Goal: Task Accomplishment & Management: Use online tool/utility

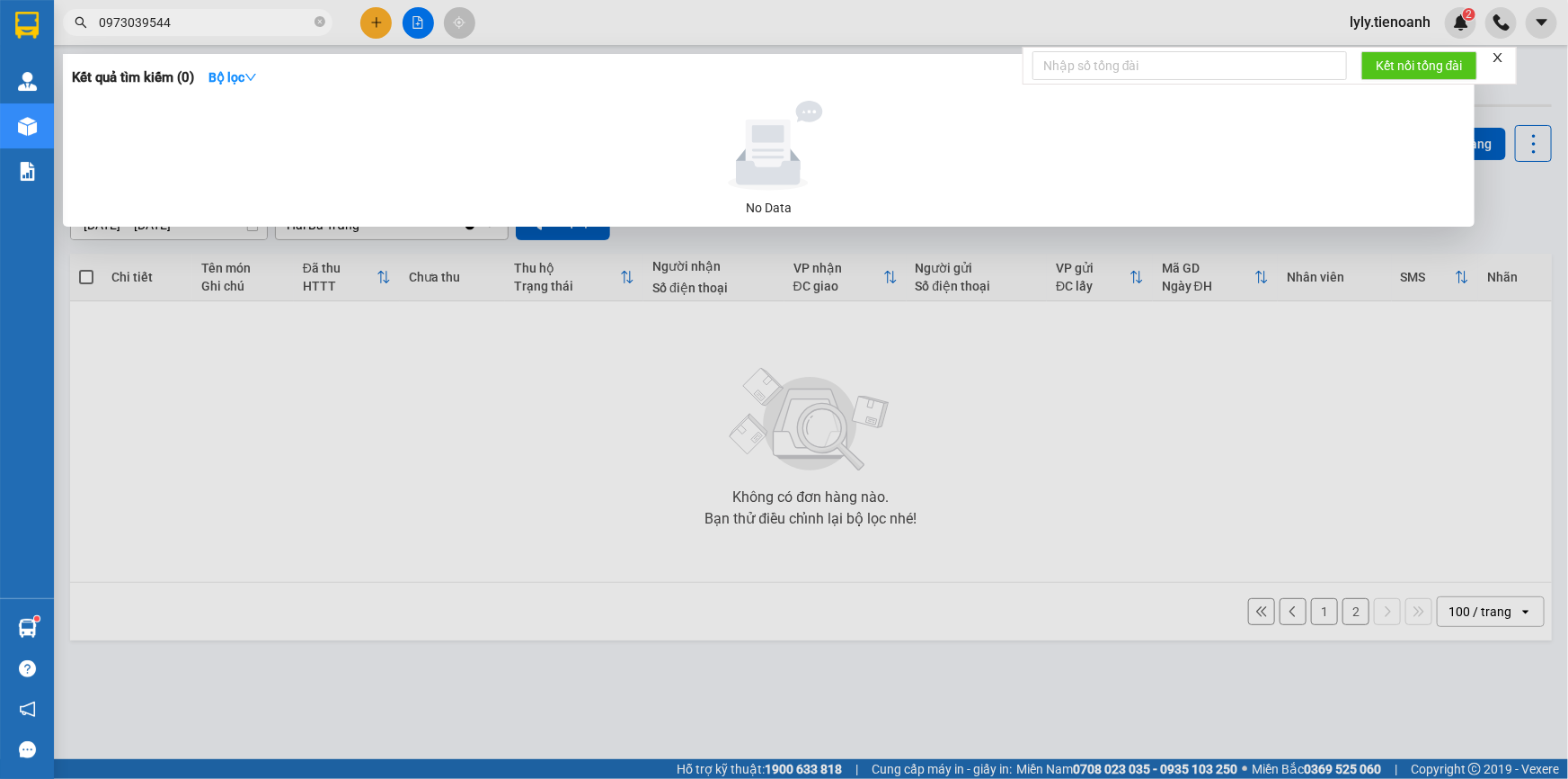
click at [282, 21] on input "0973039544" at bounding box center [204, 23] width 212 height 20
paste input "793582345"
click at [254, 18] on input "0793582345" at bounding box center [204, 23] width 212 height 20
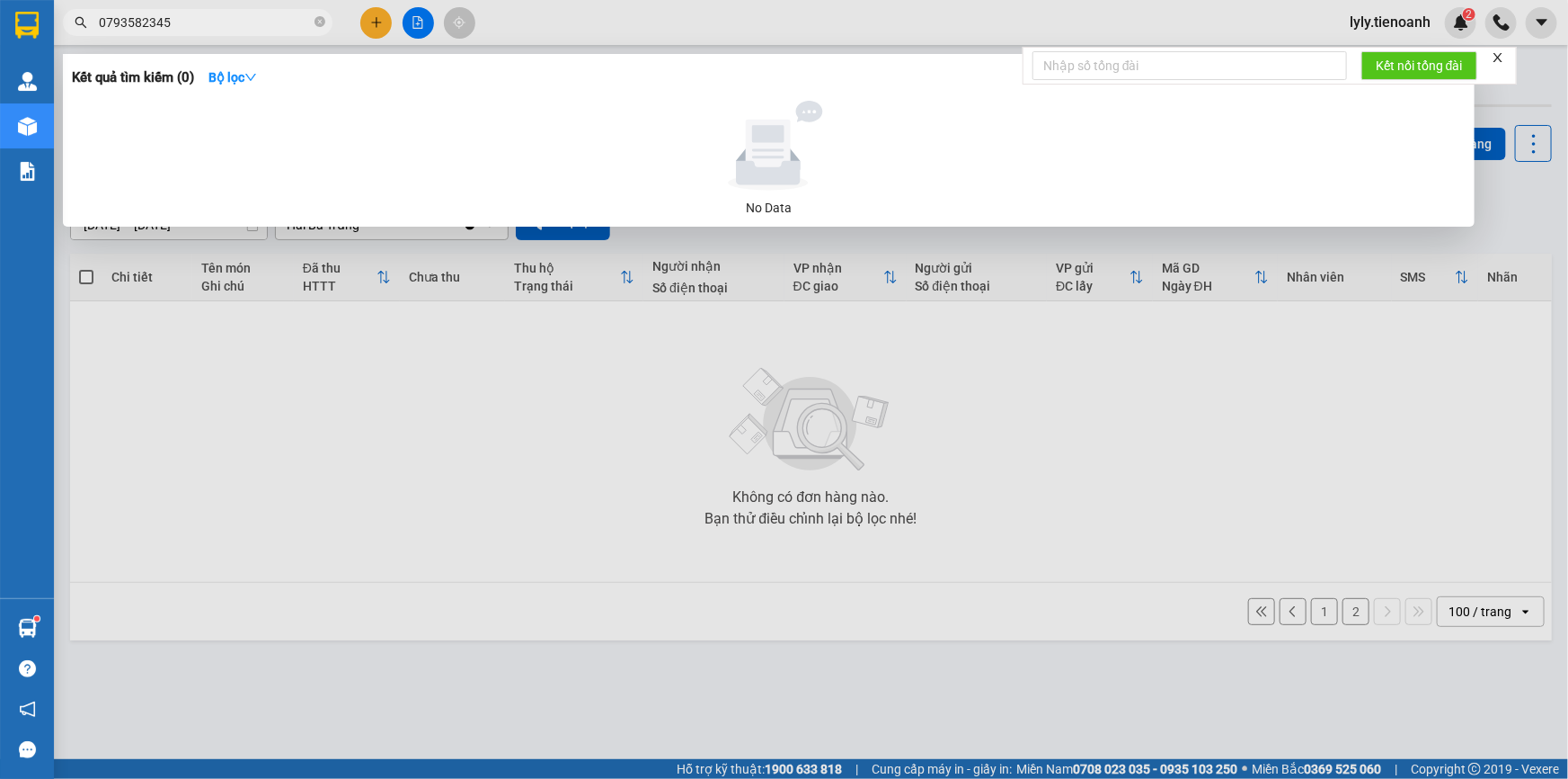
click at [254, 18] on input "0793582345" at bounding box center [204, 23] width 212 height 20
click at [208, 25] on input "0984604747" at bounding box center [204, 23] width 212 height 20
click at [208, 25] on input "098460474707" at bounding box center [204, 23] width 212 height 20
type input "0793582345"
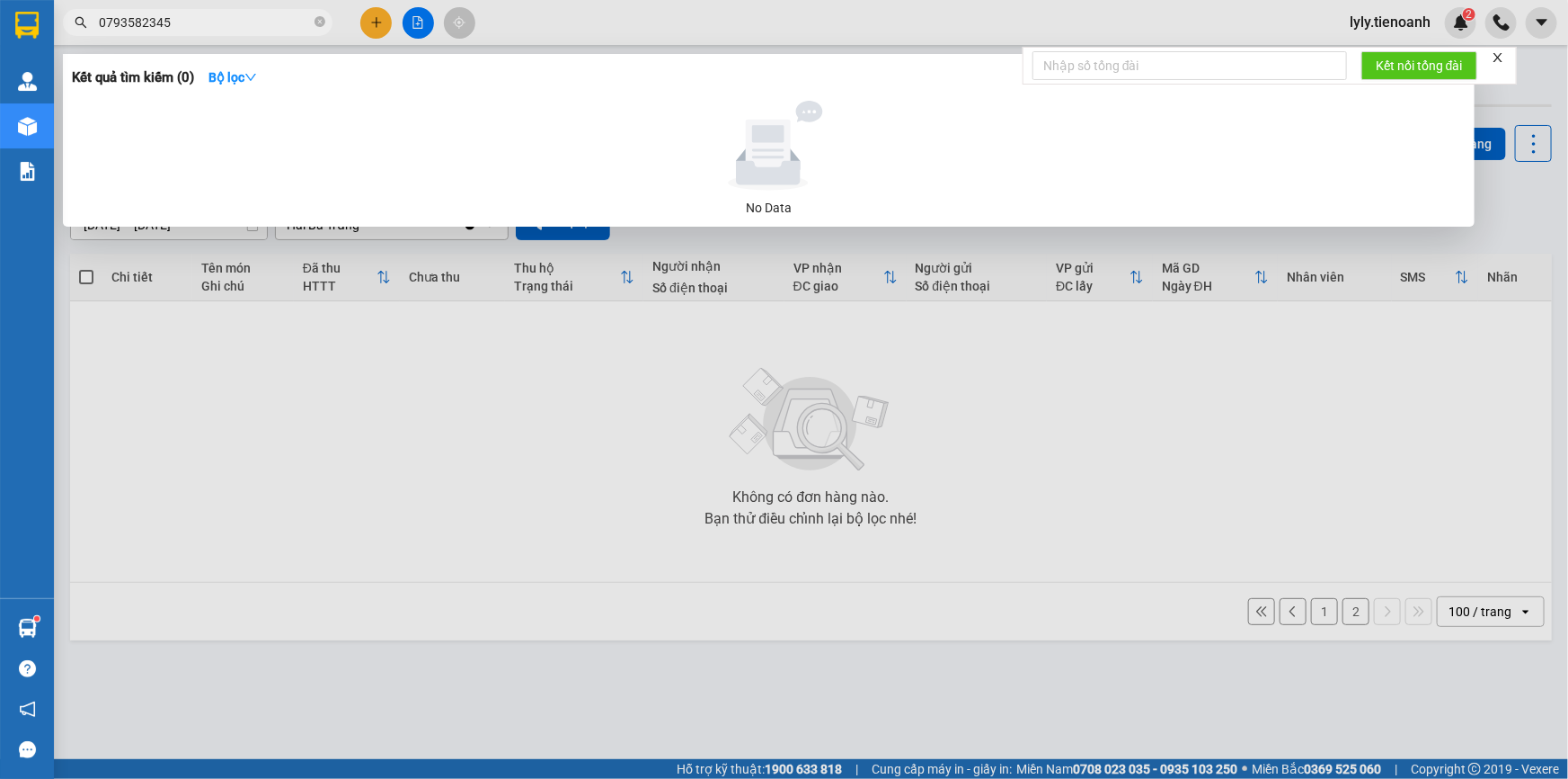
click at [197, 31] on input "0793582345" at bounding box center [204, 23] width 212 height 20
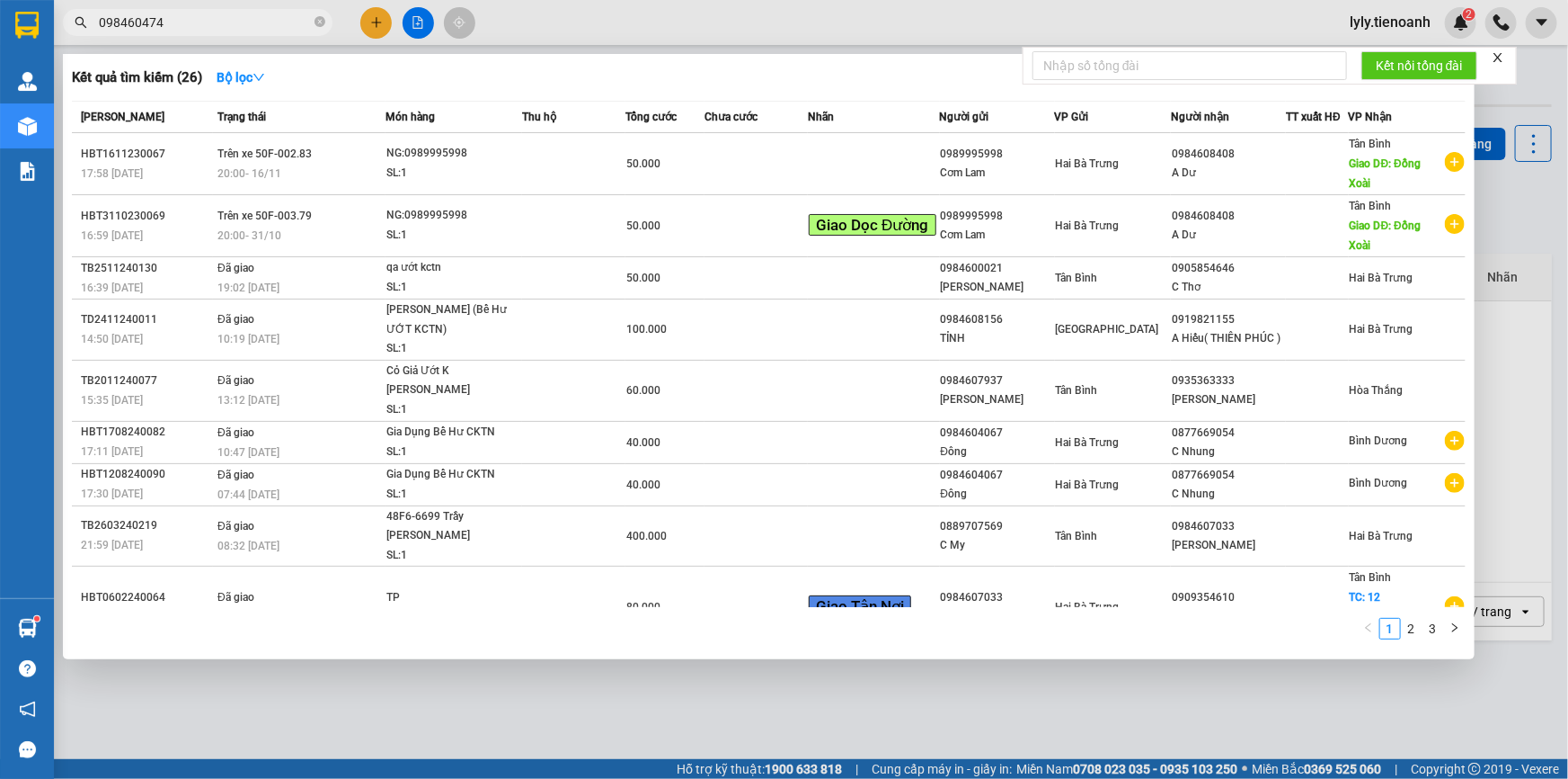
type input "0984604747"
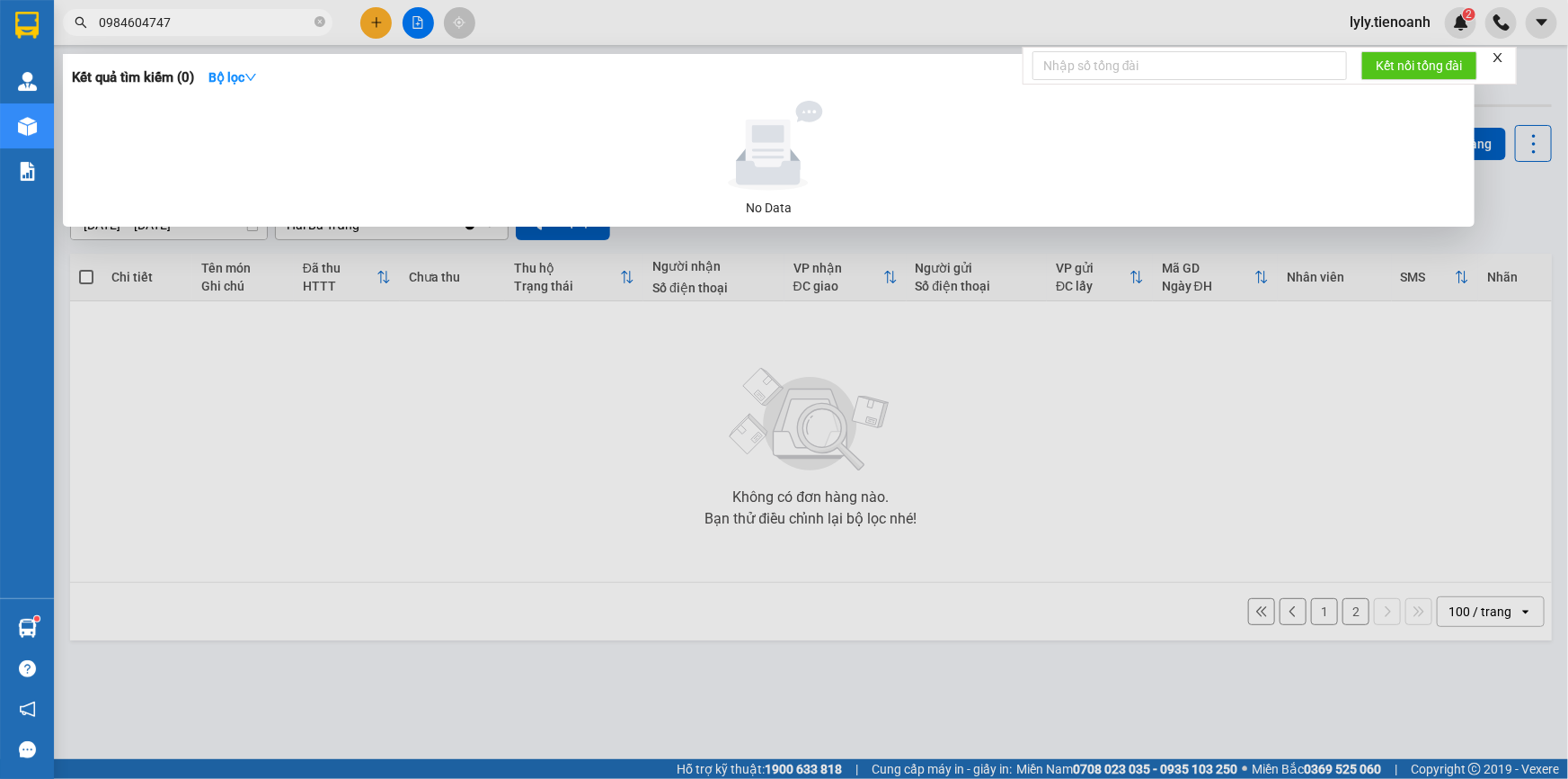
click at [185, 23] on input "0984604747" at bounding box center [204, 23] width 212 height 20
drag, startPoint x: 185, startPoint y: 23, endPoint x: 318, endPoint y: 16, distance: 133.2
click at [318, 16] on icon "close-circle" at bounding box center [320, 21] width 11 height 11
